Goal: Check status

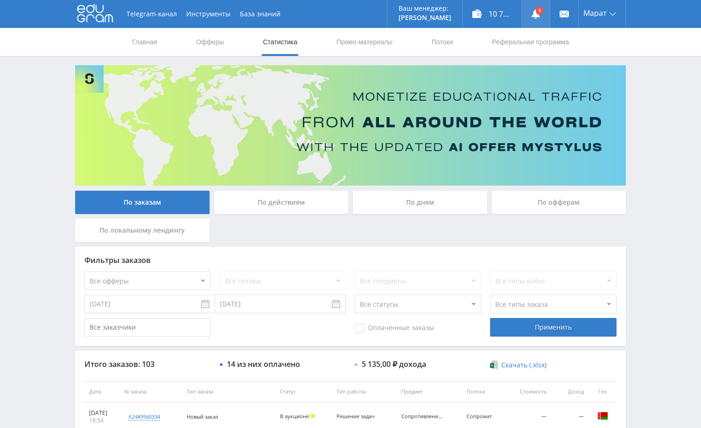
click at [535, 9] on link at bounding box center [536, 14] width 28 height 28
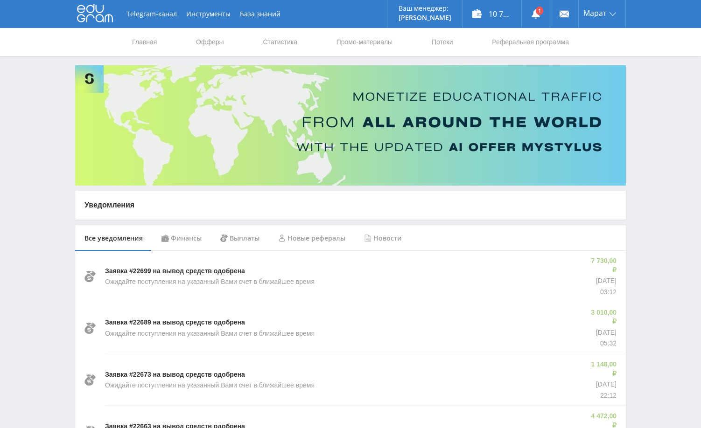
click at [190, 236] on div "Финансы" at bounding box center [181, 238] width 59 height 26
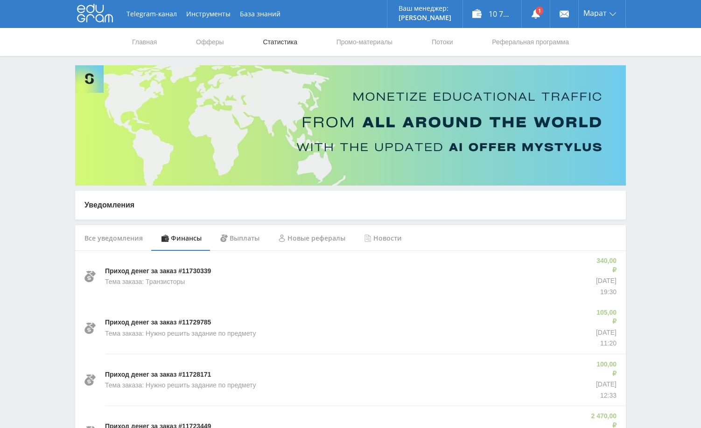
click at [284, 44] on link "Статистика" at bounding box center [280, 42] width 36 height 28
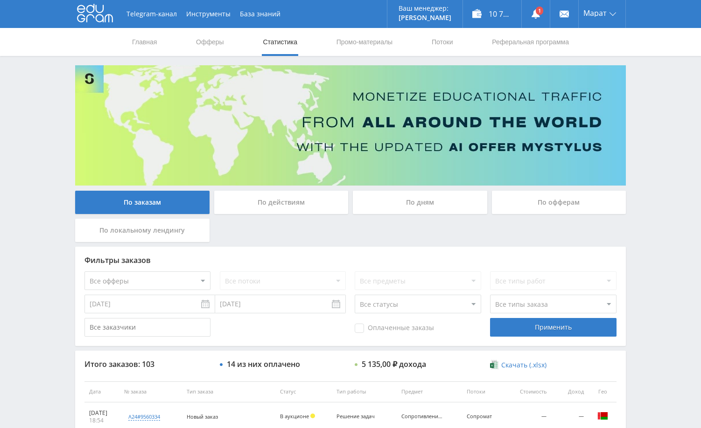
drag, startPoint x: 677, startPoint y: 112, endPoint x: 672, endPoint y: 107, distance: 6.6
click at [675, 109] on div "Telegram-канал Инструменты База знаний Ваш менеджер: Alex Alex Online @edugram_…" at bounding box center [350, 392] width 701 height 784
click at [422, 198] on div "По дням" at bounding box center [420, 202] width 134 height 23
click at [0, 0] on input "По дням" at bounding box center [0, 0] width 0 height 0
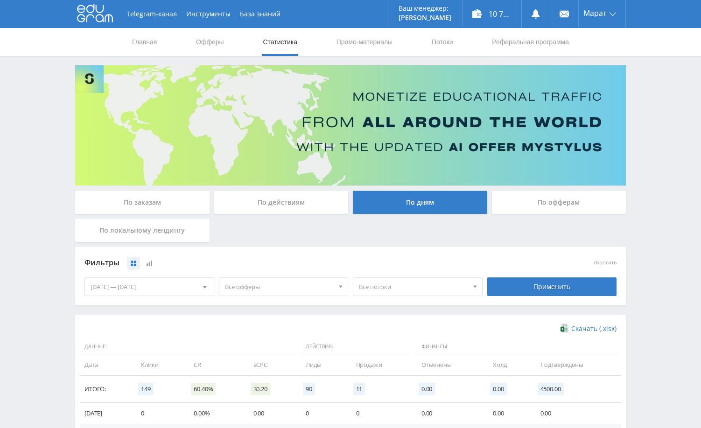
click at [680, 176] on div "Telegram-канал Инструменты База знаний Ваш менеджер: Alex Alex Online @edugram_…" at bounding box center [350, 305] width 701 height 611
drag, startPoint x: 627, startPoint y: 254, endPoint x: 637, endPoint y: 290, distance: 37.1
click at [627, 254] on div "По заказам По действиям По дням По офферам По локальному лендингу Фильтры сброс…" at bounding box center [350, 312] width 560 height 494
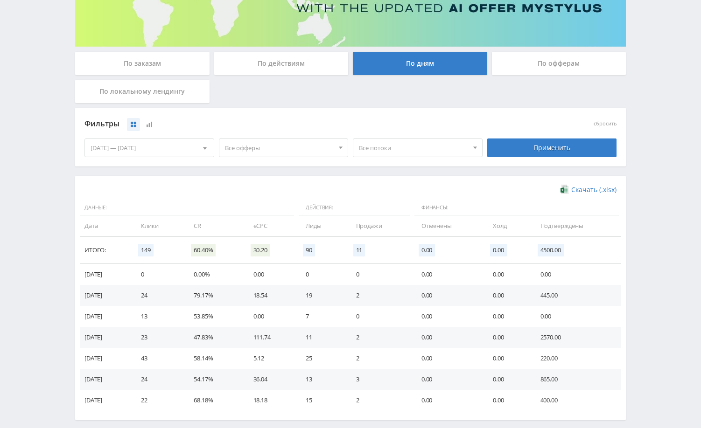
scroll to position [182, 0]
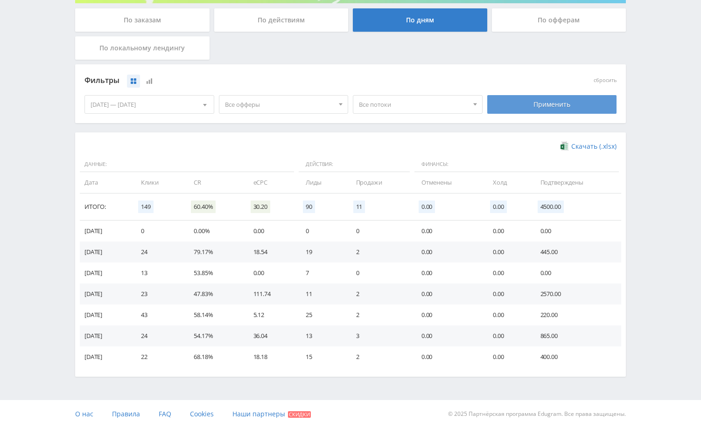
click at [527, 105] on div "Применить" at bounding box center [552, 104] width 130 height 19
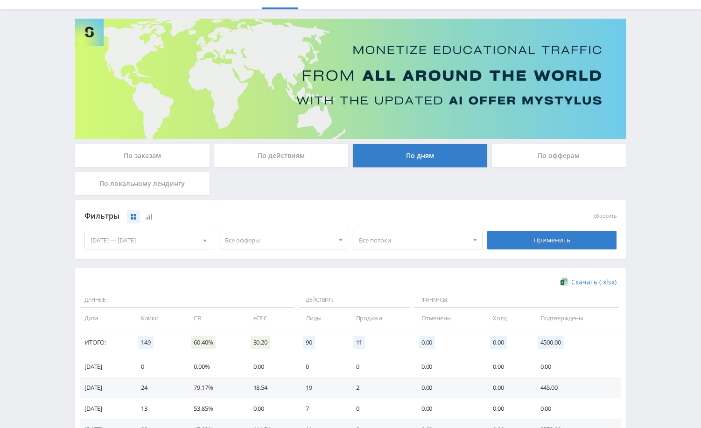
scroll to position [0, 0]
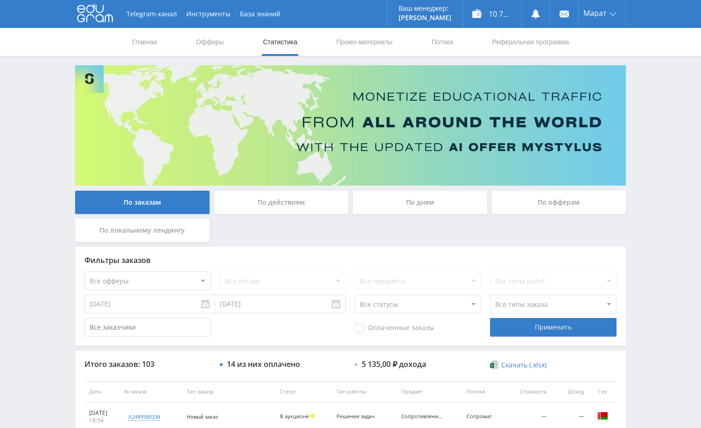
click at [674, 158] on div "Telegram-канал Инструменты База знаний Ваш менеджер: [PERSON_NAME] Online @edug…" at bounding box center [350, 392] width 701 height 784
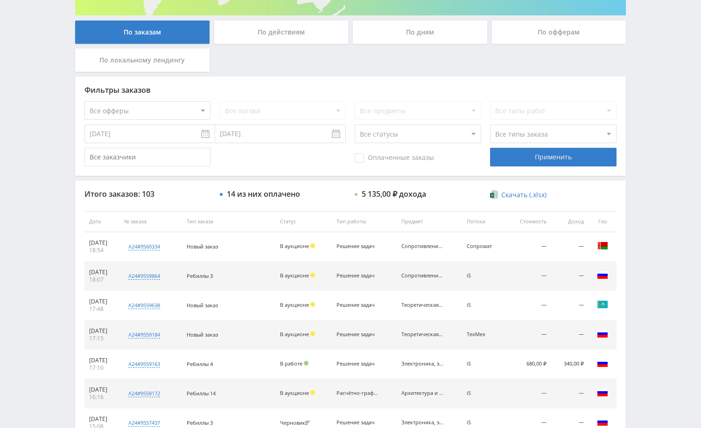
scroll to position [187, 0]
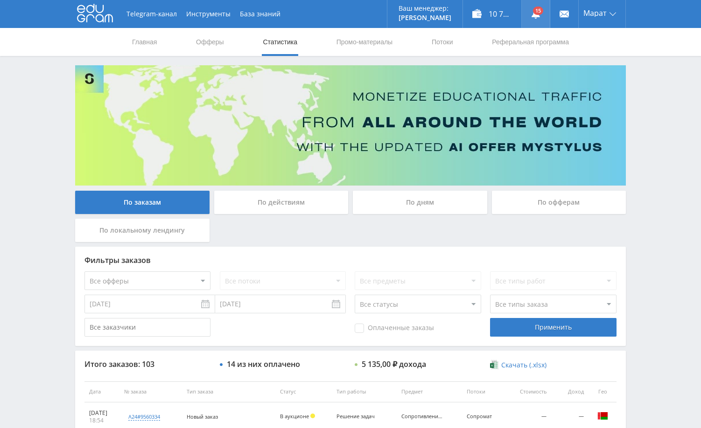
click at [533, 15] on use at bounding box center [536, 13] width 8 height 9
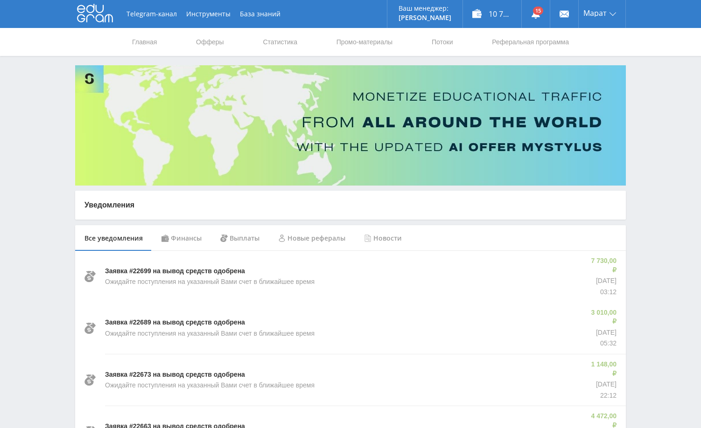
click at [191, 237] on div "Финансы" at bounding box center [181, 238] width 59 height 26
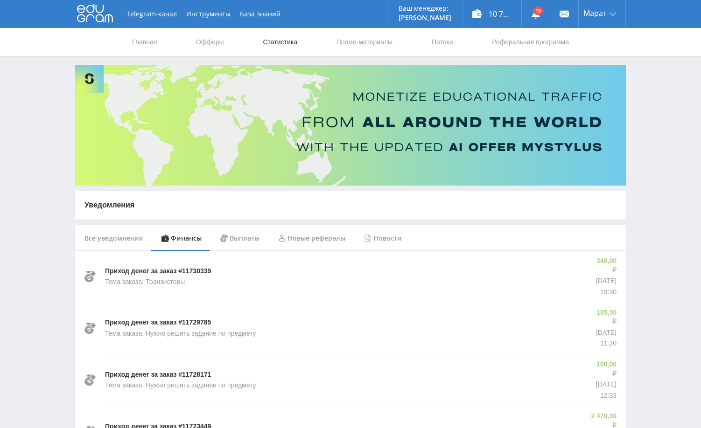
click at [274, 45] on link "Статистика" at bounding box center [280, 42] width 36 height 28
